Goal: Task Accomplishment & Management: Use online tool/utility

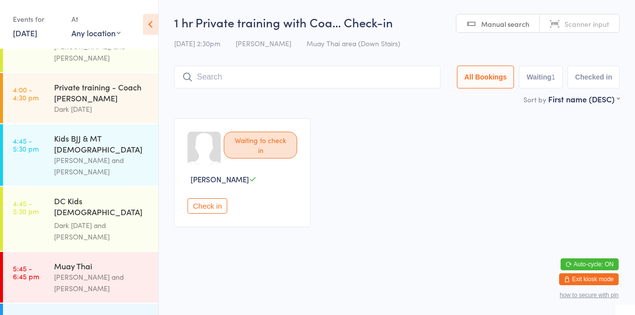
scroll to position [710, 0]
click at [109, 196] on div "DC Kids [DEMOGRAPHIC_DATA] Term 3 Week" at bounding box center [102, 208] width 96 height 24
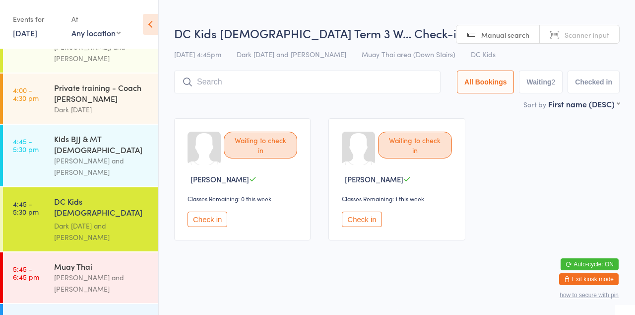
click at [498, 106] on div "Sort by First name (DESC) First name (ASC) First name (DESC) Last name (ASC) La…" at bounding box center [397, 103] width 446 height 11
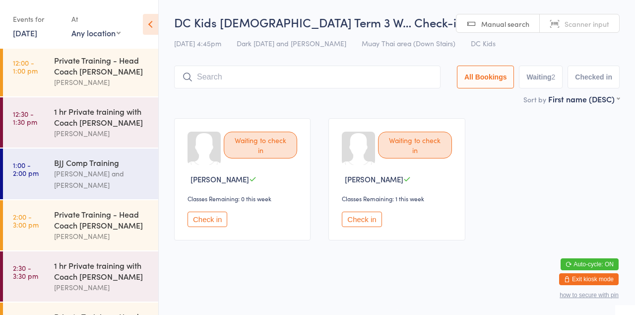
scroll to position [300, 0]
click at [115, 271] on div "1 hr Private training with Coach [PERSON_NAME]" at bounding box center [102, 271] width 96 height 22
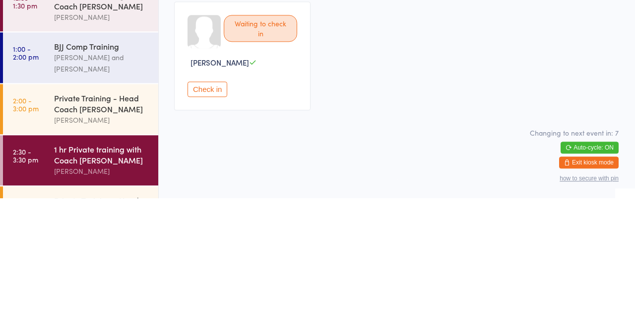
click at [208, 210] on button "Check in" at bounding box center [208, 205] width 40 height 15
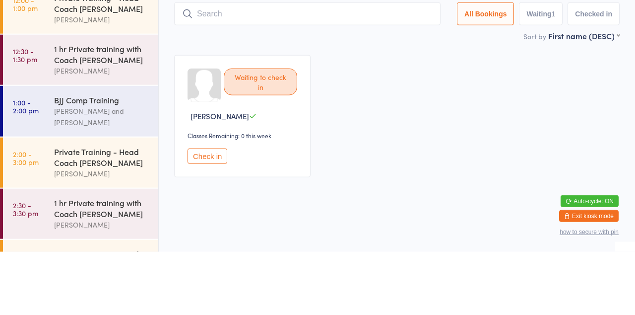
click at [201, 113] on div "Waiting to check in [PERSON_NAME] Classes Remaining: 0 this week Check in" at bounding box center [397, 179] width 464 height 140
